Goal: Find specific page/section: Find specific page/section

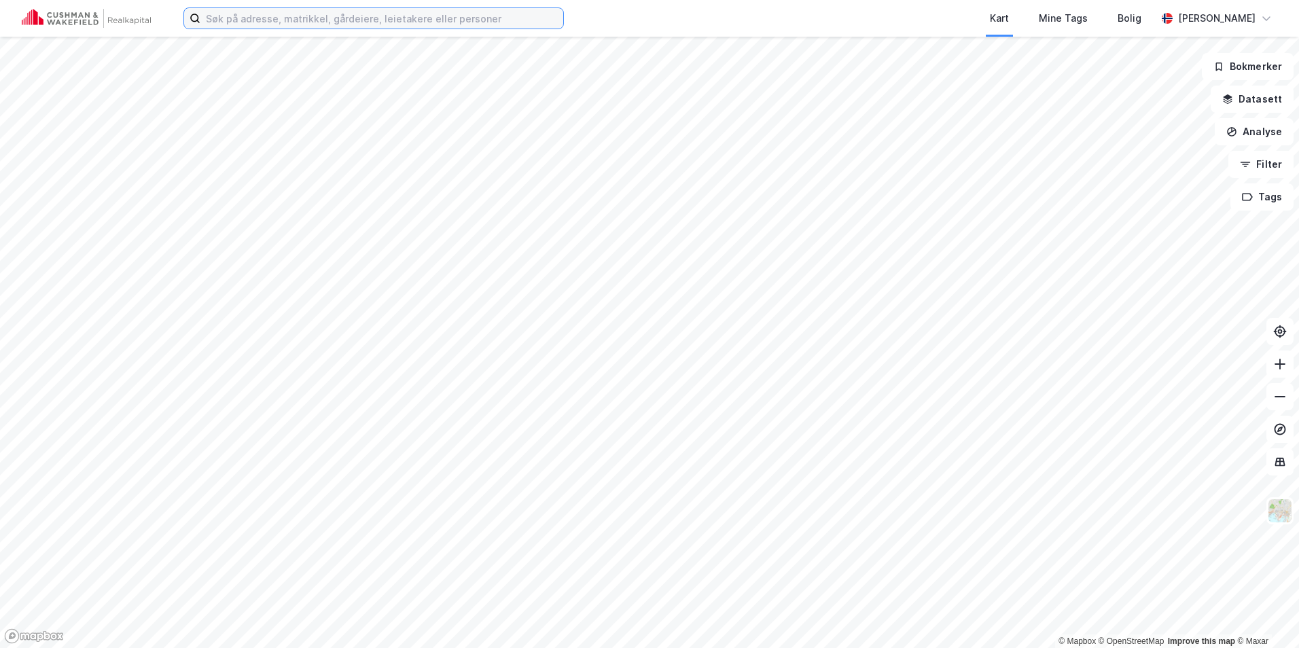
click at [236, 26] on input at bounding box center [381, 18] width 363 height 20
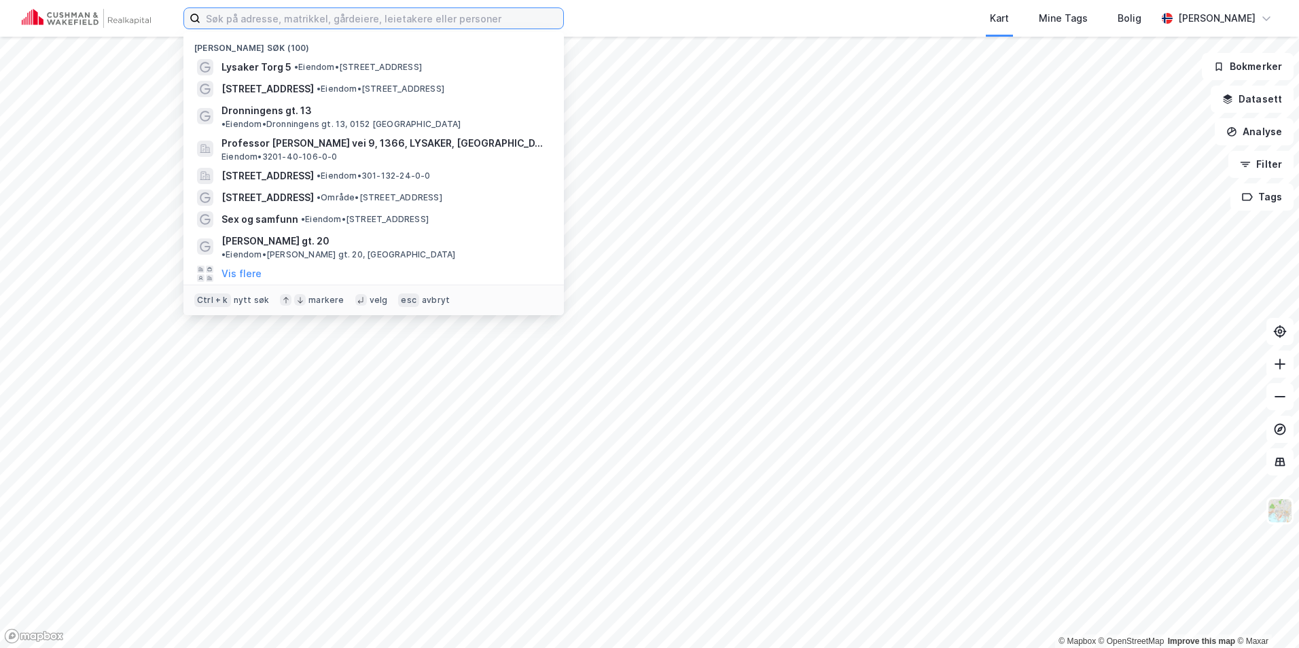
paste input "[STREET_ADDRESS]"
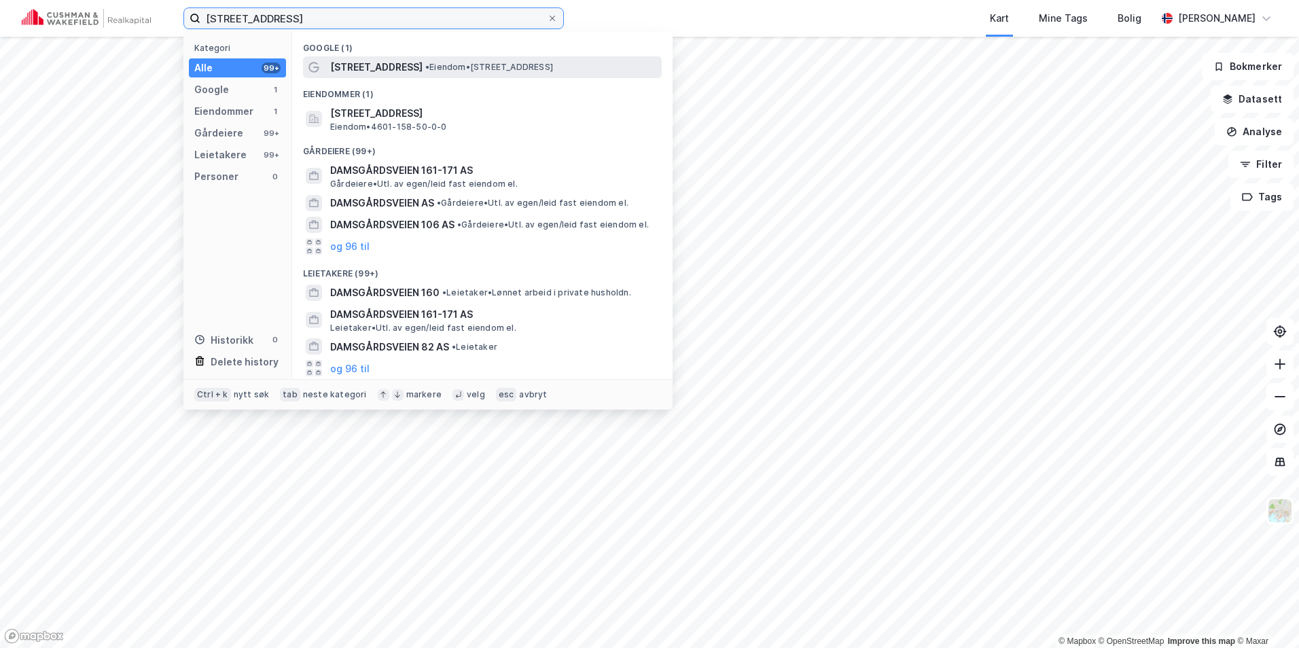
type input "[STREET_ADDRESS]"
click at [363, 67] on span "[STREET_ADDRESS]" at bounding box center [376, 67] width 92 height 16
